Goal: Obtain resource: Download file/media

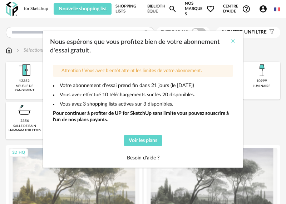
click at [234, 43] on icon "Close" at bounding box center [233, 41] width 6 height 6
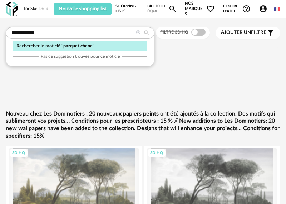
type input "**********"
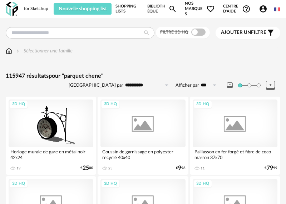
type input "**********"
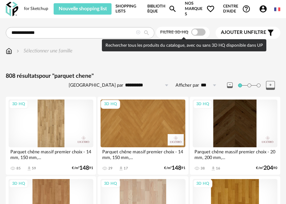
click at [201, 30] on span at bounding box center [198, 32] width 14 height 7
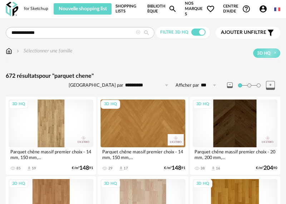
click at [238, 196] on div "3D HQ" at bounding box center [235, 203] width 85 height 48
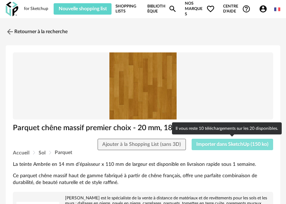
click at [224, 144] on span "Importer dans SketchUp (150 ko)" at bounding box center [232, 144] width 72 height 5
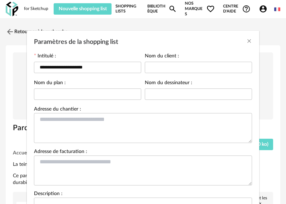
click at [261, 95] on div "**********" at bounding box center [143, 102] width 286 height 204
click at [251, 41] on icon "Close" at bounding box center [249, 41] width 6 height 6
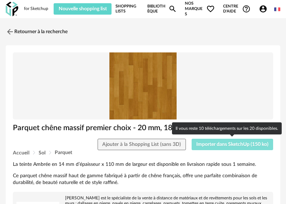
click at [224, 143] on span "Importer dans SketchUp (150 ko)" at bounding box center [232, 144] width 72 height 5
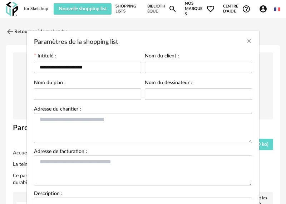
click at [275, 135] on div "**********" at bounding box center [143, 102] width 286 height 204
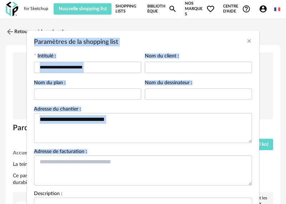
scroll to position [84, 0]
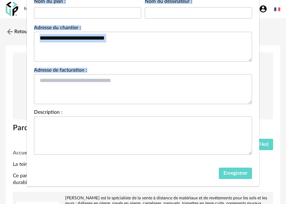
drag, startPoint x: 247, startPoint y: 152, endPoint x: 247, endPoint y: 225, distance: 73.3
click at [242, 174] on span "Enregistrer" at bounding box center [235, 173] width 24 height 5
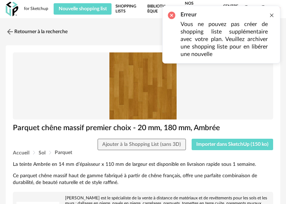
click at [272, 15] on div at bounding box center [272, 16] width 6 height 6
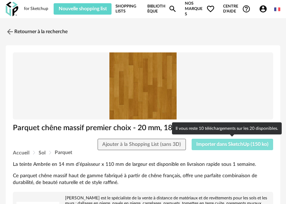
click at [246, 145] on span "Importer dans SketchUp (150 ko)" at bounding box center [232, 144] width 72 height 5
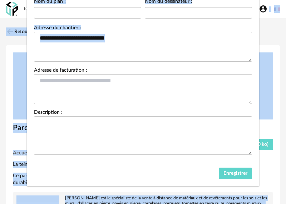
drag, startPoint x: 252, startPoint y: 151, endPoint x: 258, endPoint y: -25, distance: 175.9
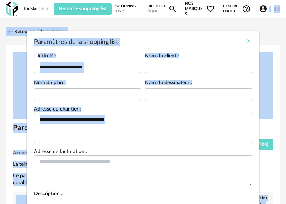
click at [250, 45] on button "Close" at bounding box center [249, 42] width 6 height 8
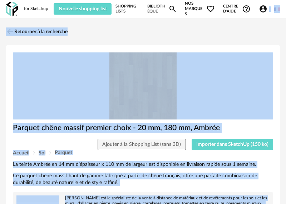
click at [129, 10] on link "Shopping Lists" at bounding box center [127, 9] width 24 height 16
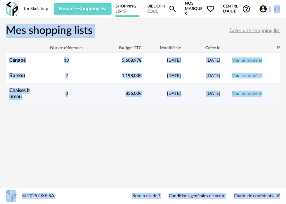
click at [249, 94] on link "Voir les modèles" at bounding box center [247, 93] width 30 height 4
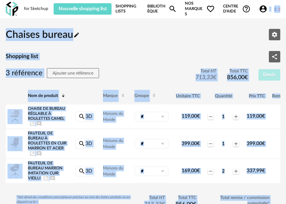
click at [219, 32] on div "Chaises bureau Pencil icon Editer les paramètres" at bounding box center [143, 34] width 274 height 21
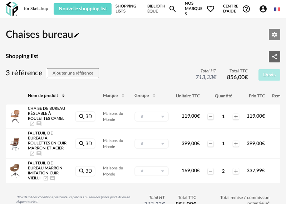
click at [275, 35] on icon "Editer les paramètres" at bounding box center [274, 34] width 5 height 5
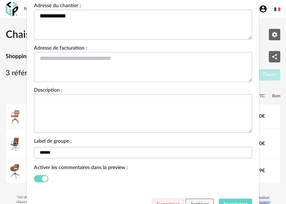
scroll to position [139, 0]
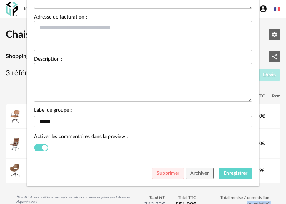
drag, startPoint x: 232, startPoint y: 50, endPoint x: 219, endPoint y: 206, distance: 156.7
click at [219, 204] on html "for Sketchup Nouvelle shopping list Mettre à jour ma Shopping List Refresh icon…" at bounding box center [143, 129] width 286 height 259
click at [200, 173] on span "Archiver" at bounding box center [199, 173] width 19 height 5
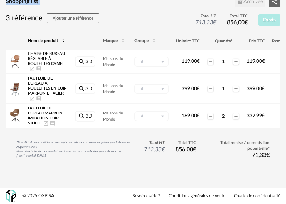
scroll to position [0, 0]
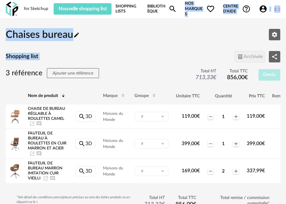
drag, startPoint x: 166, startPoint y: 61, endPoint x: 197, endPoint y: -13, distance: 80.4
click at [197, 0] on html "for Sketchup Nouvelle shopping list Mettre à jour ma Shopping List Refresh icon…" at bounding box center [143, 129] width 286 height 259
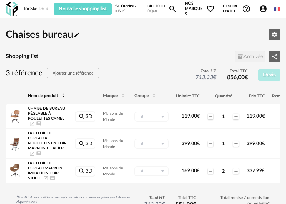
click at [32, 10] on div "for Sketchup" at bounding box center [36, 9] width 24 height 6
click at [16, 10] on img at bounding box center [12, 9] width 13 height 15
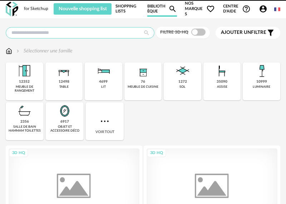
click at [105, 34] on input "text" at bounding box center [80, 32] width 149 height 11
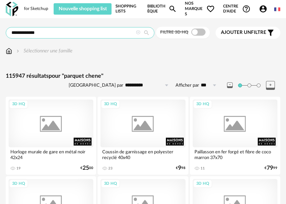
type input "**********"
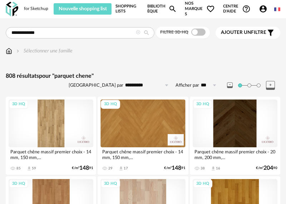
click at [58, 125] on div "3D HQ" at bounding box center [51, 124] width 85 height 48
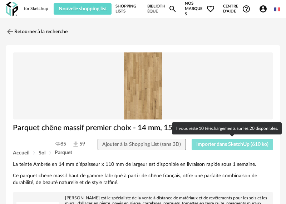
click at [222, 145] on span "Importer dans SketchUp (610 ko)" at bounding box center [232, 144] width 72 height 5
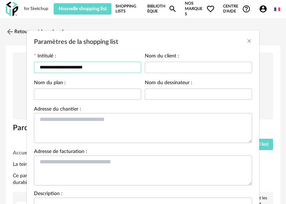
click at [120, 71] on input "**********" at bounding box center [87, 67] width 107 height 11
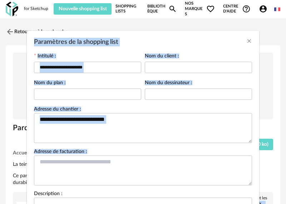
scroll to position [84, 0]
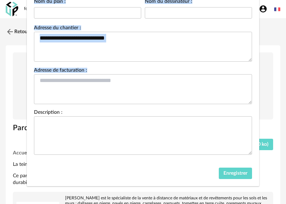
drag, startPoint x: 266, startPoint y: 166, endPoint x: 260, endPoint y: 209, distance: 43.2
click at [237, 174] on span "Enregistrer" at bounding box center [235, 173] width 24 height 5
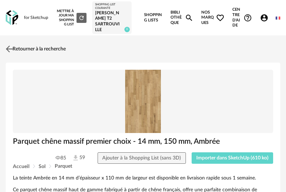
click at [16, 47] on link "Retourner à la recherche" at bounding box center [35, 49] width 62 height 16
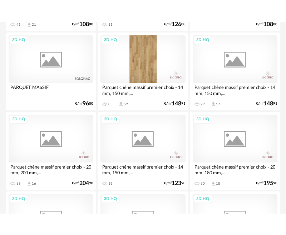
scroll to position [271, 0]
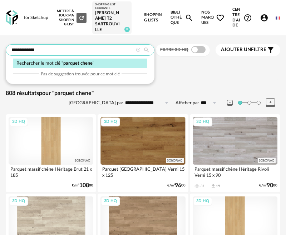
click at [85, 49] on input "**********" at bounding box center [80, 49] width 149 height 11
type input "**********"
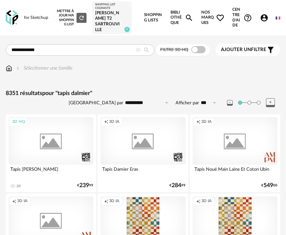
click at [55, 149] on div "3D HQ" at bounding box center [51, 141] width 85 height 48
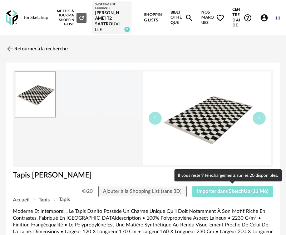
click at [234, 189] on span "Importer dans SketchUp (11 Mo)" at bounding box center [232, 191] width 71 height 5
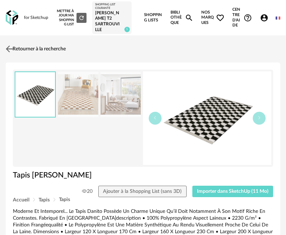
click at [13, 48] on img at bounding box center [9, 49] width 10 height 10
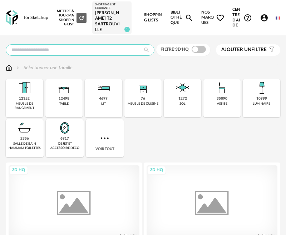
click at [39, 54] on input "text" at bounding box center [80, 49] width 149 height 11
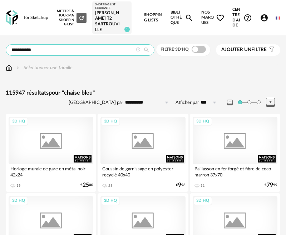
type input "**********"
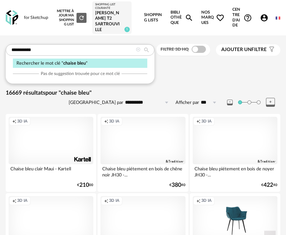
click at [206, 65] on div "Sélectionner une famille" at bounding box center [143, 67] width 274 height 7
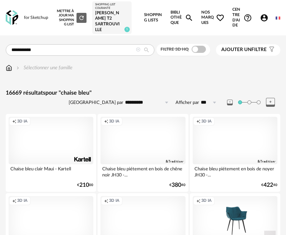
click at [206, 65] on div "Sélectionner une famille" at bounding box center [143, 67] width 274 height 7
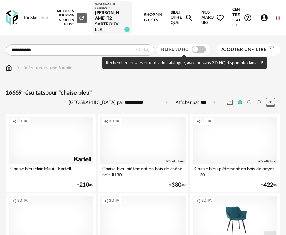
click at [202, 48] on span at bounding box center [199, 49] width 14 height 7
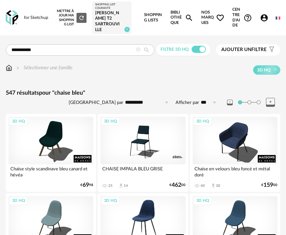
click at [143, 214] on div "3D HQ" at bounding box center [142, 220] width 85 height 48
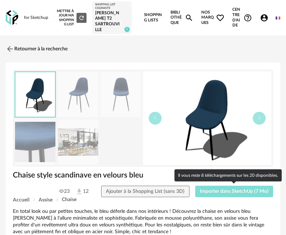
click at [242, 192] on span "Importer dans SketchUp (7 Mo)" at bounding box center [234, 191] width 69 height 5
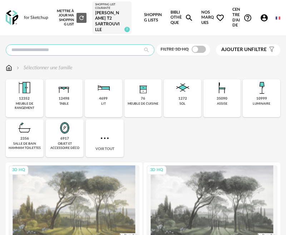
click at [48, 50] on input "text" at bounding box center [80, 49] width 149 height 11
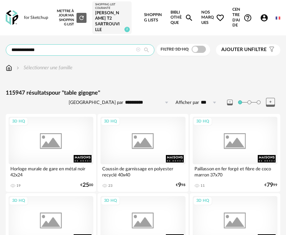
type input "**********"
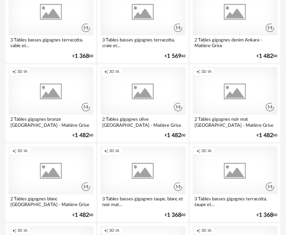
scroll to position [1959, 0]
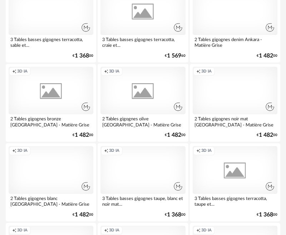
click at [153, 96] on div "Creation icon 3D IA" at bounding box center [142, 91] width 85 height 48
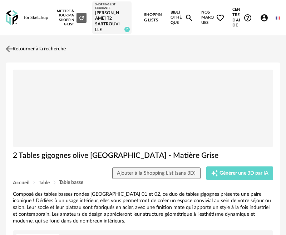
click at [4, 50] on img at bounding box center [9, 49] width 10 height 10
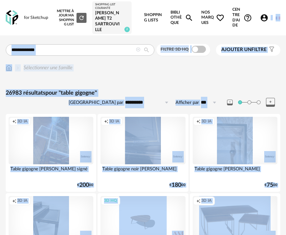
drag, startPoint x: 283, startPoint y: 61, endPoint x: 284, endPoint y: -53, distance: 114.0
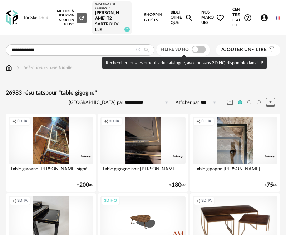
click at [201, 51] on span at bounding box center [199, 49] width 14 height 7
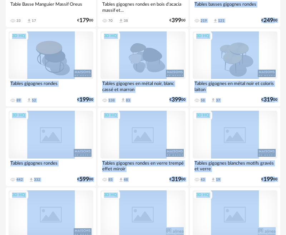
scroll to position [510, 0]
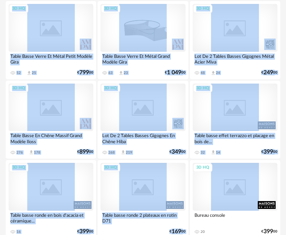
drag, startPoint x: 283, startPoint y: 193, endPoint x: 287, endPoint y: 177, distance: 16.7
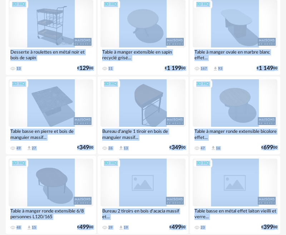
scroll to position [869, 0]
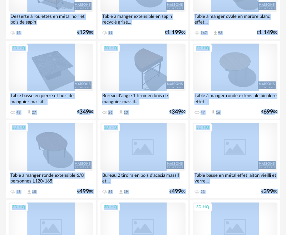
drag, startPoint x: 281, startPoint y: 224, endPoint x: 283, endPoint y: 229, distance: 5.9
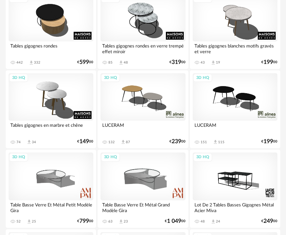
scroll to position [360, 0]
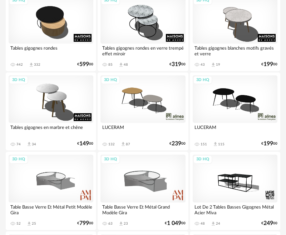
click at [139, 93] on div "3D HQ" at bounding box center [142, 99] width 85 height 48
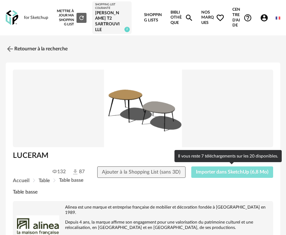
click at [233, 170] on span "Importer dans SketchUp (6,8 Mo)" at bounding box center [232, 172] width 73 height 5
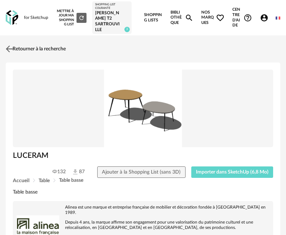
click at [10, 48] on img at bounding box center [9, 49] width 10 height 10
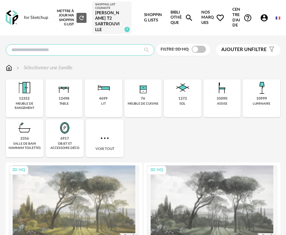
click at [44, 55] on input "text" at bounding box center [80, 49] width 149 height 11
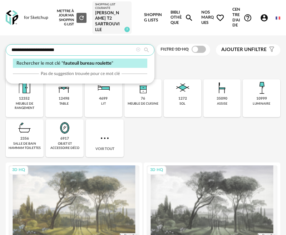
type input "**********"
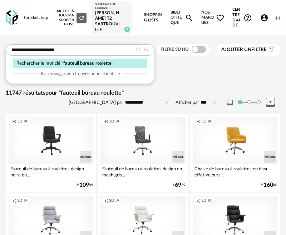
click at [213, 77] on div "Sélectionner une famille" at bounding box center [143, 71] width 274 height 15
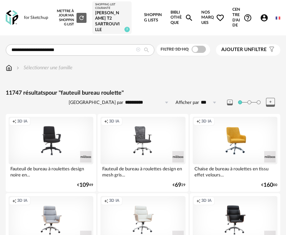
click at [253, 51] on span "Ajouter un filtre" at bounding box center [243, 50] width 45 height 6
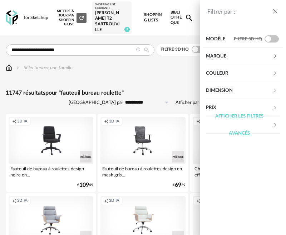
click at [238, 72] on div "Couleur" at bounding box center [239, 73] width 67 height 17
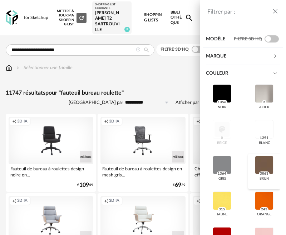
click at [264, 165] on div at bounding box center [264, 165] width 19 height 19
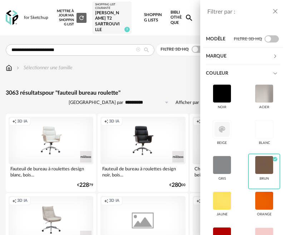
click at [164, 69] on div "Filtrer par : Modèle Filtre 3D HQ Marque &tradition 49 101 Copenhagen 0 366 Con…" at bounding box center [143, 117] width 286 height 235
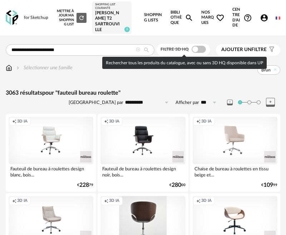
click at [201, 48] on span at bounding box center [199, 49] width 14 height 7
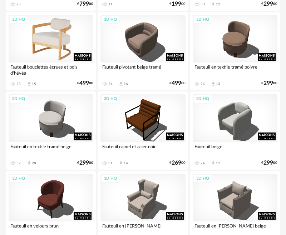
scroll to position [272, 0]
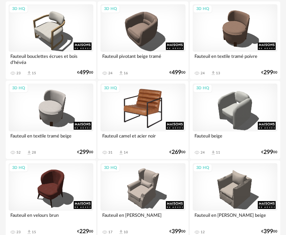
click at [158, 120] on div "3D HQ" at bounding box center [142, 108] width 85 height 48
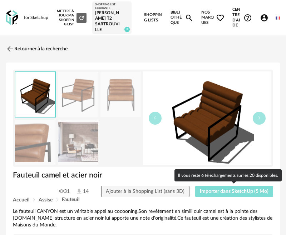
click at [218, 190] on span "Importer dans SketchUp (5 Mo)" at bounding box center [234, 191] width 69 height 5
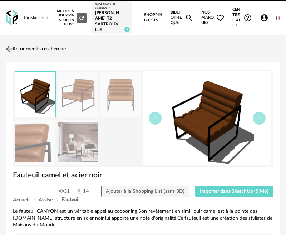
click at [12, 50] on img at bounding box center [9, 49] width 10 height 10
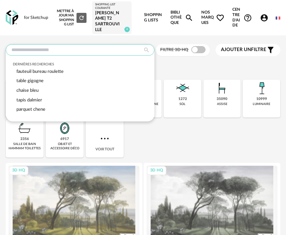
click at [86, 49] on input "text" at bounding box center [80, 49] width 149 height 11
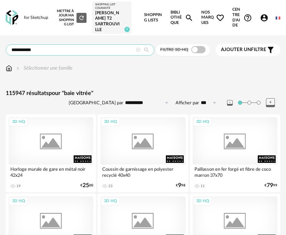
type input "**********"
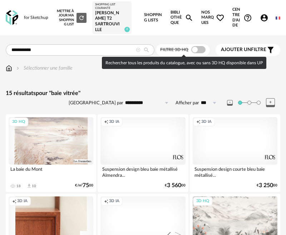
click at [202, 49] on span at bounding box center [198, 49] width 14 height 7
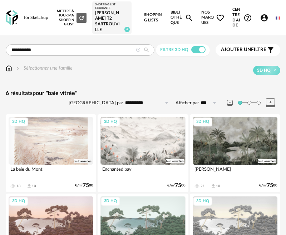
click at [281, 87] on div "**********" at bounding box center [143, 164] width 286 height 241
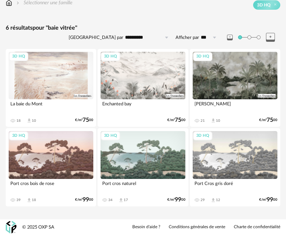
scroll to position [66, 0]
